Goal: Information Seeking & Learning: Learn about a topic

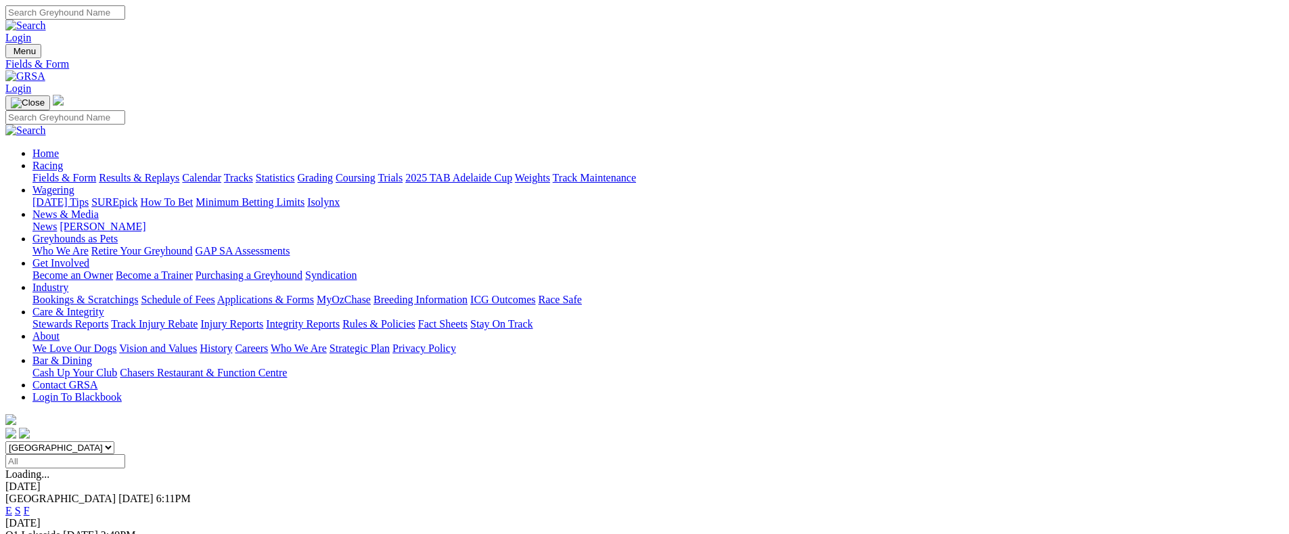
click at [114, 441] on select "[GEOGRAPHIC_DATA] [GEOGRAPHIC_DATA] [GEOGRAPHIC_DATA] [GEOGRAPHIC_DATA] [GEOGRA…" at bounding box center [59, 447] width 109 height 13
select select "SA"
click at [114, 441] on select "[GEOGRAPHIC_DATA] [GEOGRAPHIC_DATA] [GEOGRAPHIC_DATA] [GEOGRAPHIC_DATA] [GEOGRA…" at bounding box center [59, 447] width 109 height 13
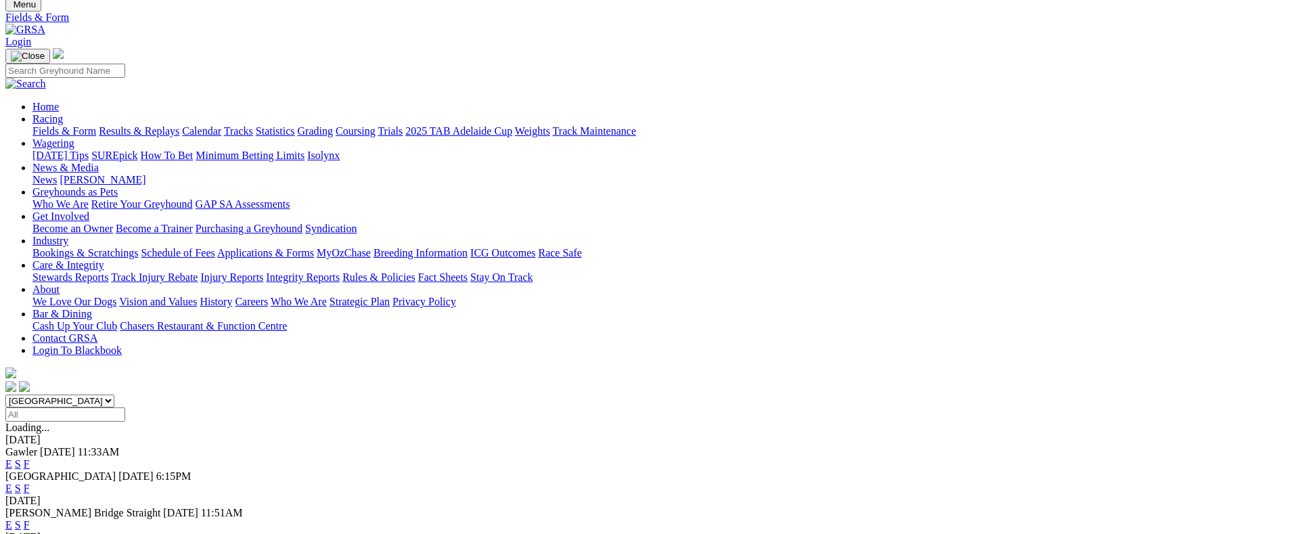
scroll to position [32, 0]
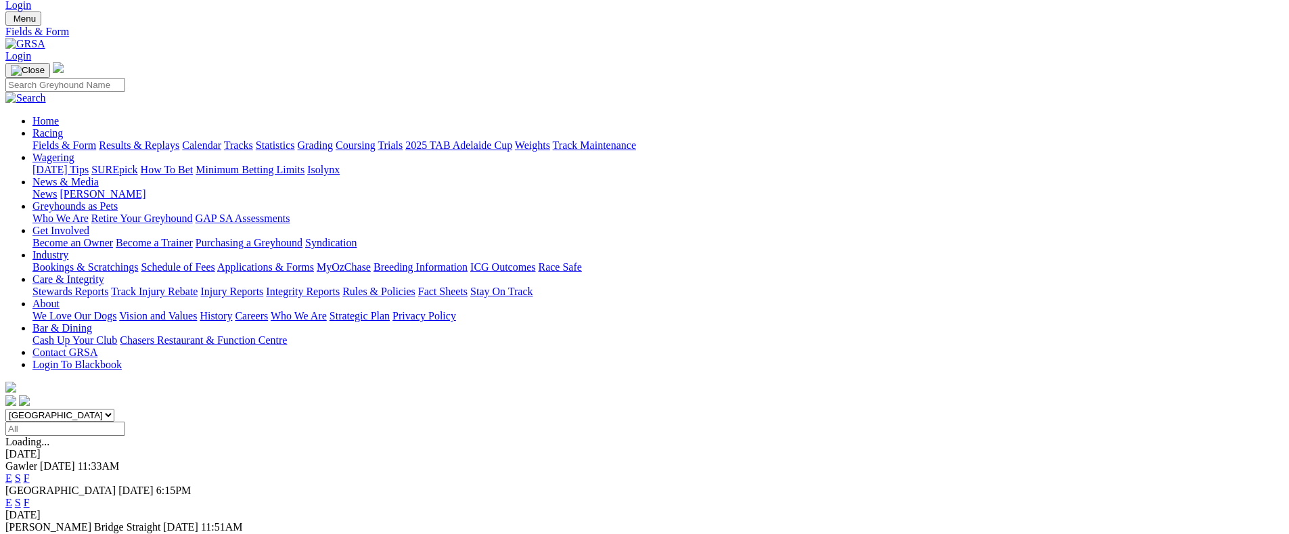
drag, startPoint x: 822, startPoint y: 349, endPoint x: 953, endPoint y: 1, distance: 371.7
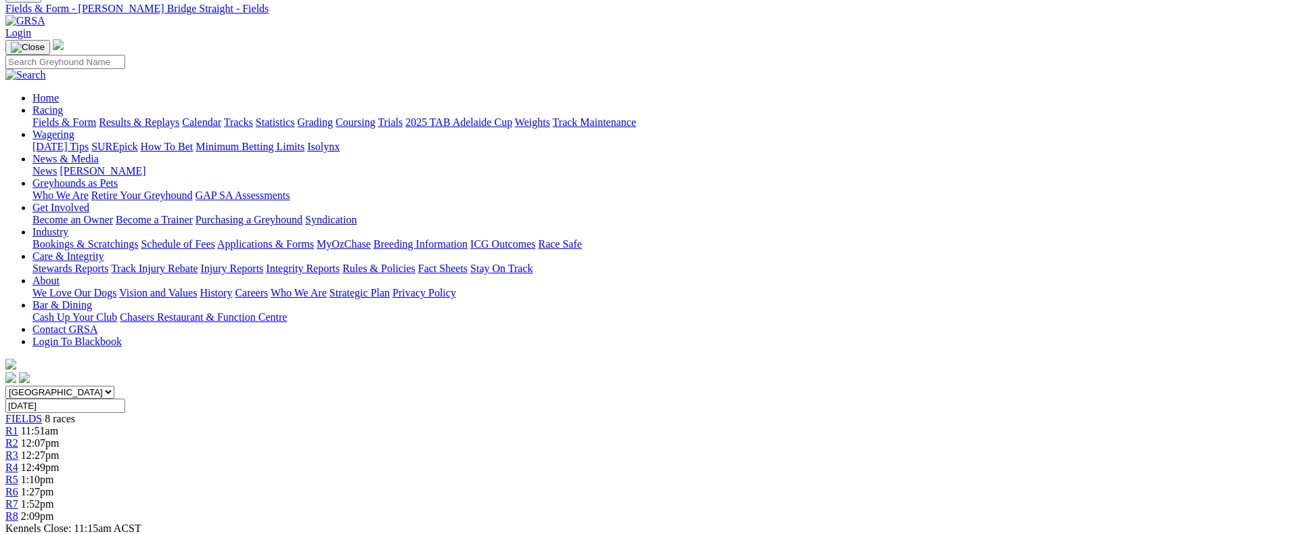
scroll to position [92, 0]
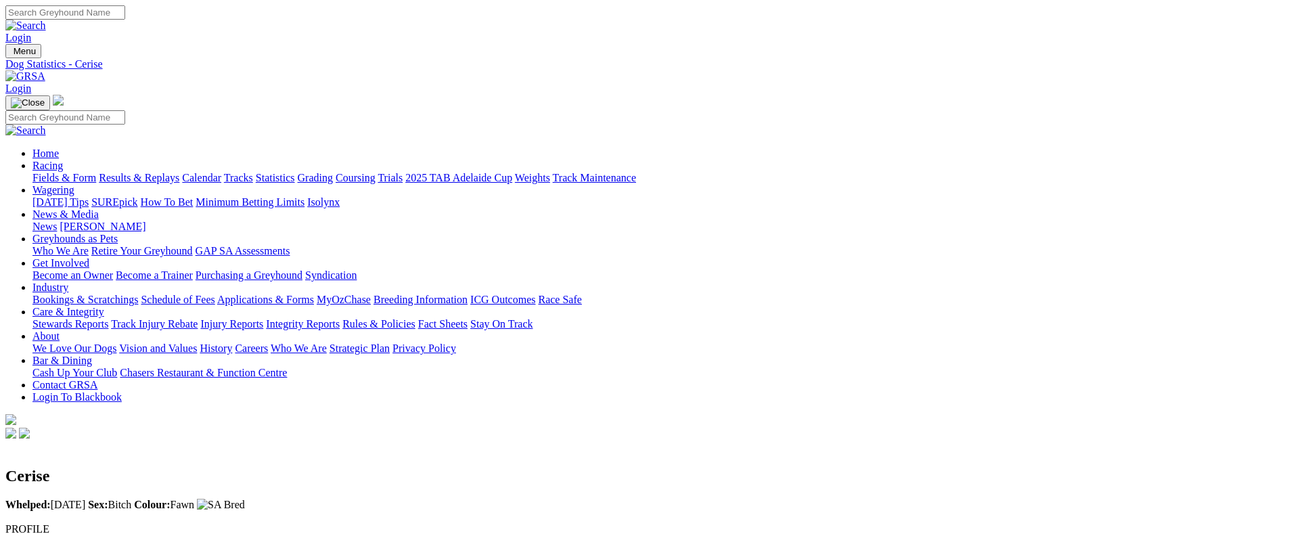
click at [129, 533] on link "Ray Fewings" at bounding box center [86, 541] width 86 height 12
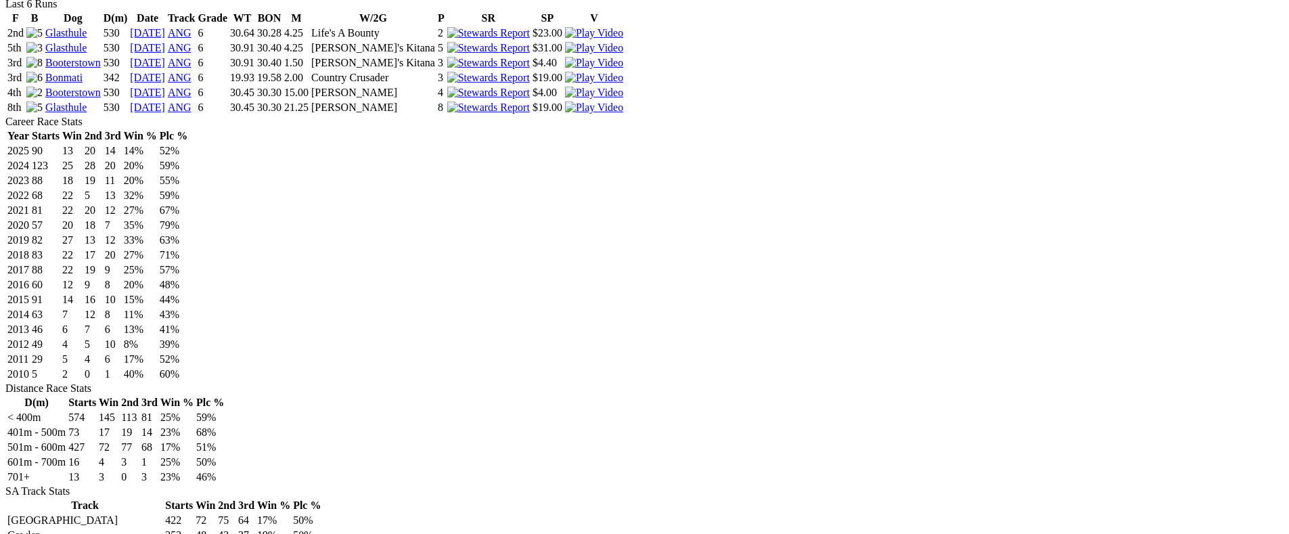
scroll to position [583, 0]
